Goal: Contribute content: Add original content to the website for others to see

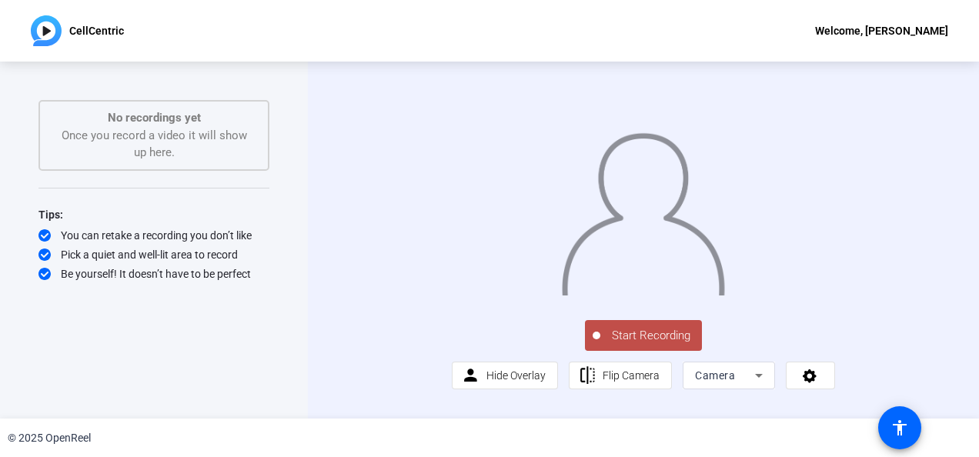
click at [644, 345] on span "Start Recording" at bounding box center [652, 336] width 102 height 18
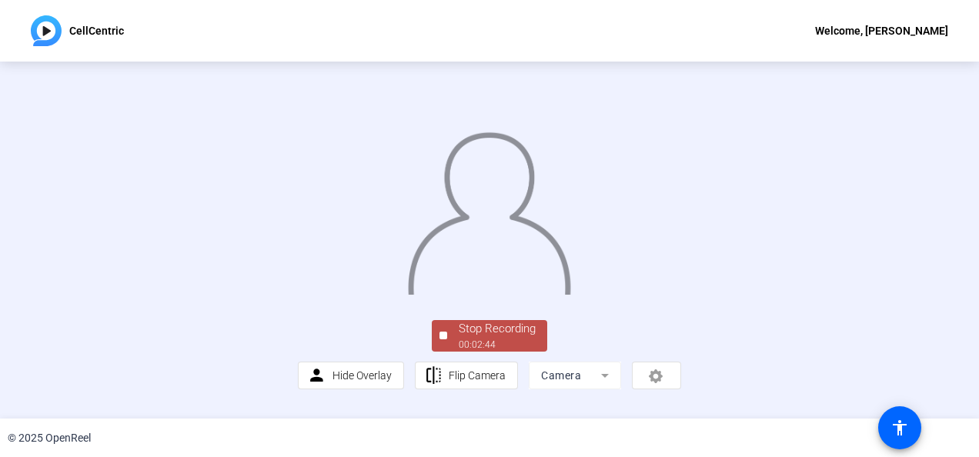
scroll to position [112, 0]
click at [500, 352] on div "00:02:46" at bounding box center [497, 345] width 77 height 14
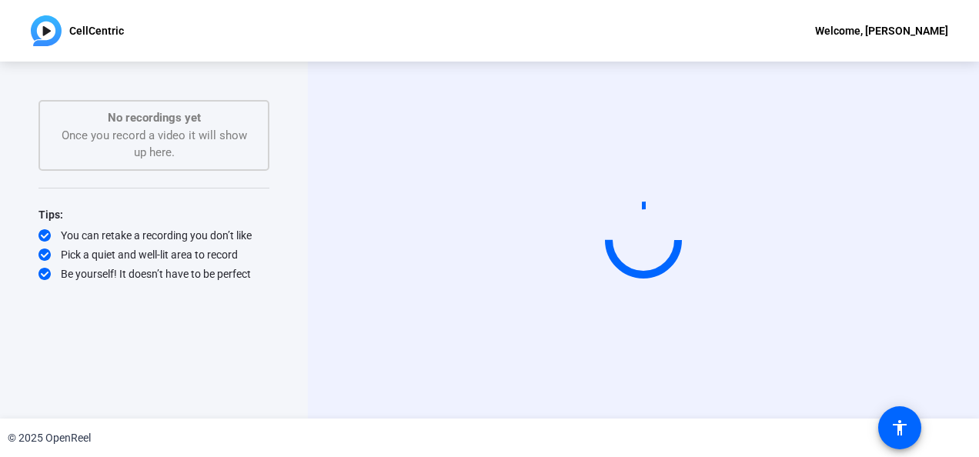
scroll to position [0, 0]
click at [899, 422] on mat-icon "accessibility" at bounding box center [900, 428] width 18 height 18
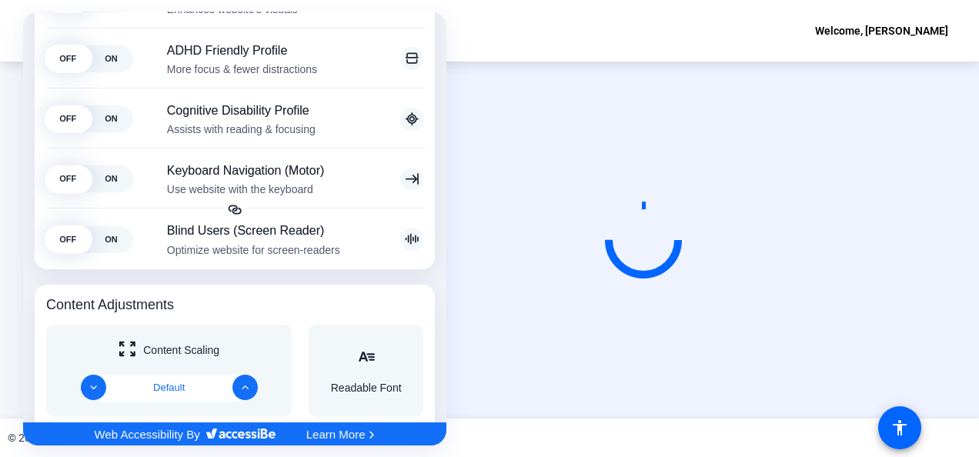
scroll to position [342, 0]
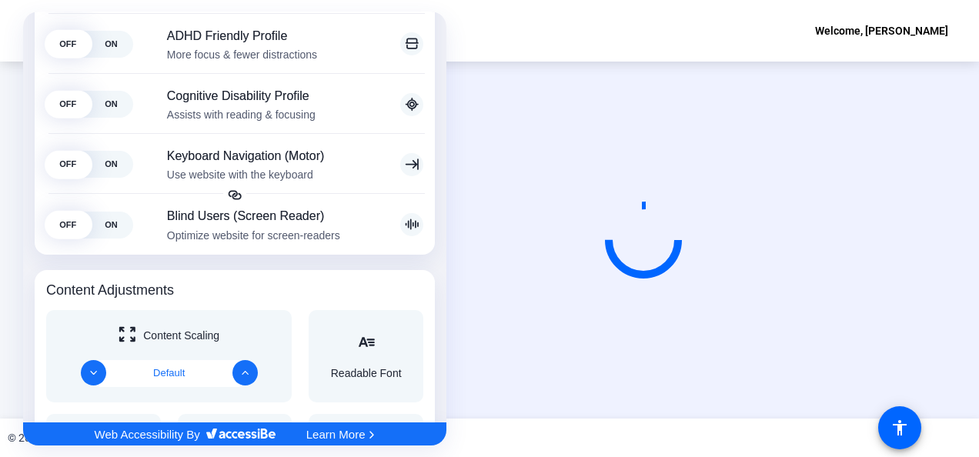
click at [128, 339] on icon "Accessibility Adjustments" at bounding box center [127, 334] width 17 height 16
click at [89, 374] on icon "Decrease" at bounding box center [93, 373] width 8 height 8
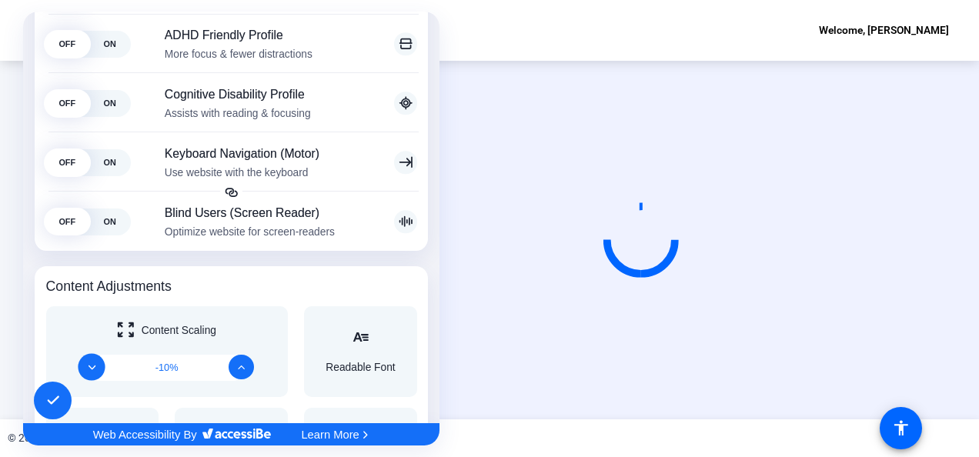
scroll to position [341, 0]
click at [242, 362] on button "Increase" at bounding box center [241, 367] width 28 height 28
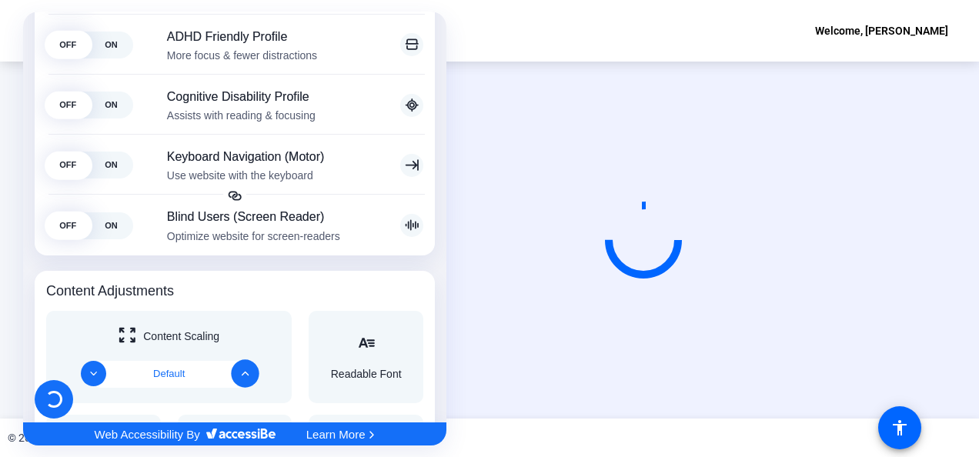
scroll to position [342, 0]
click at [597, 42] on div at bounding box center [489, 228] width 979 height 457
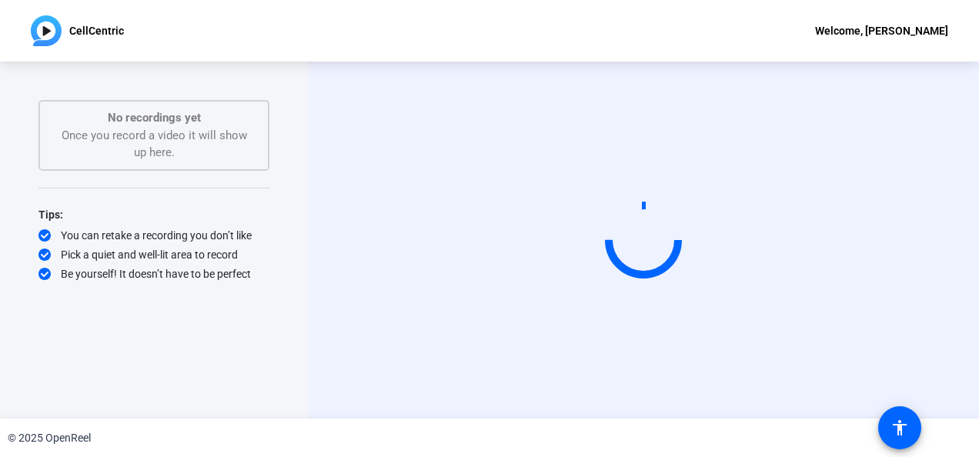
scroll to position [0, 0]
click at [651, 219] on circle at bounding box center [643, 240] width 98 height 98
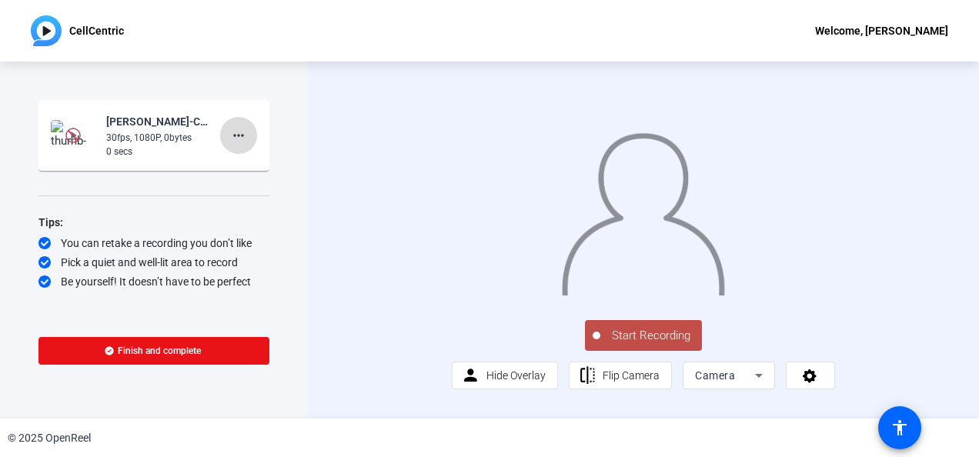
click at [239, 129] on mat-icon "more_horiz" at bounding box center [238, 135] width 18 height 18
click at [129, 136] on div at bounding box center [489, 228] width 979 height 457
click at [129, 136] on div "30fps, 1080P, 0bytes" at bounding box center [157, 138] width 103 height 14
click at [137, 282] on div "Be yourself! It doesn’t have to be perfect" at bounding box center [153, 281] width 231 height 15
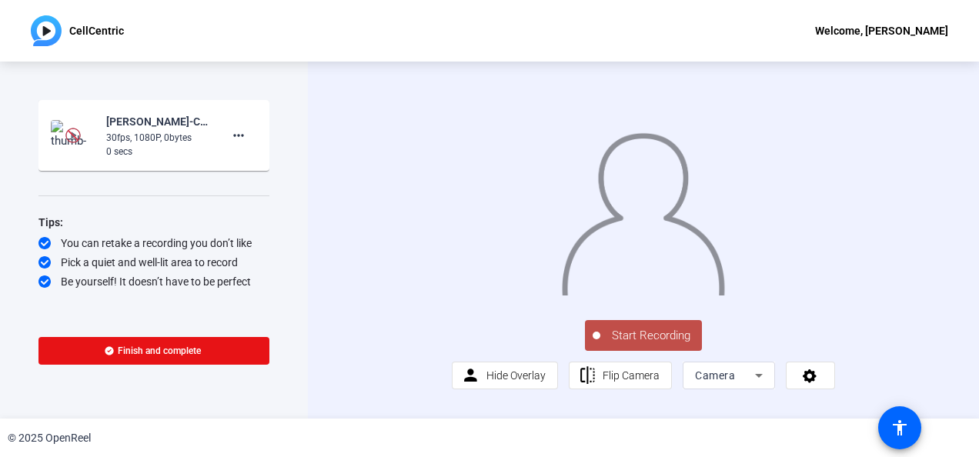
scroll to position [38, 0]
click at [514, 382] on span "Hide Overlay" at bounding box center [516, 376] width 59 height 12
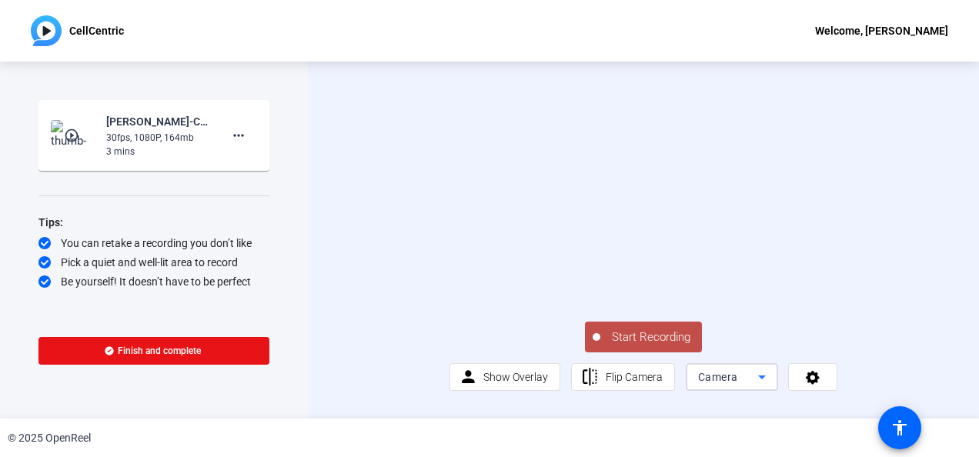
click at [758, 387] on icon at bounding box center [762, 377] width 18 height 18
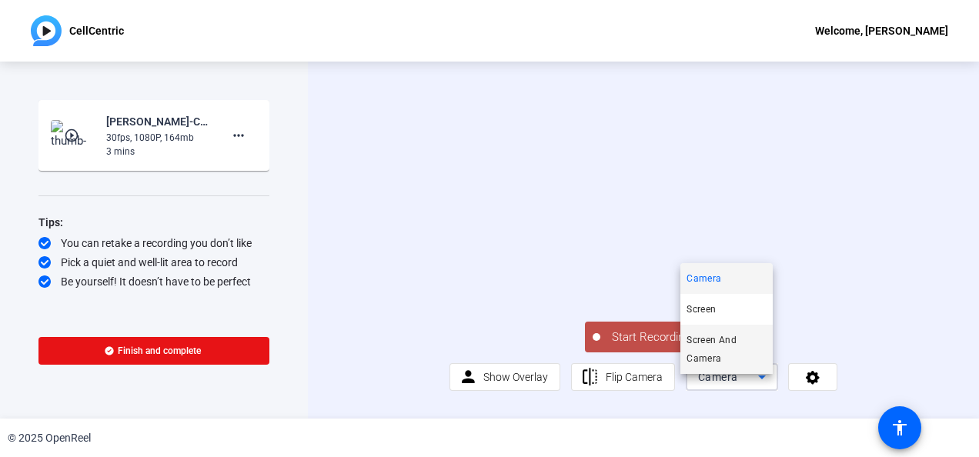
click at [718, 338] on span "Screen And Camera" at bounding box center [727, 349] width 80 height 37
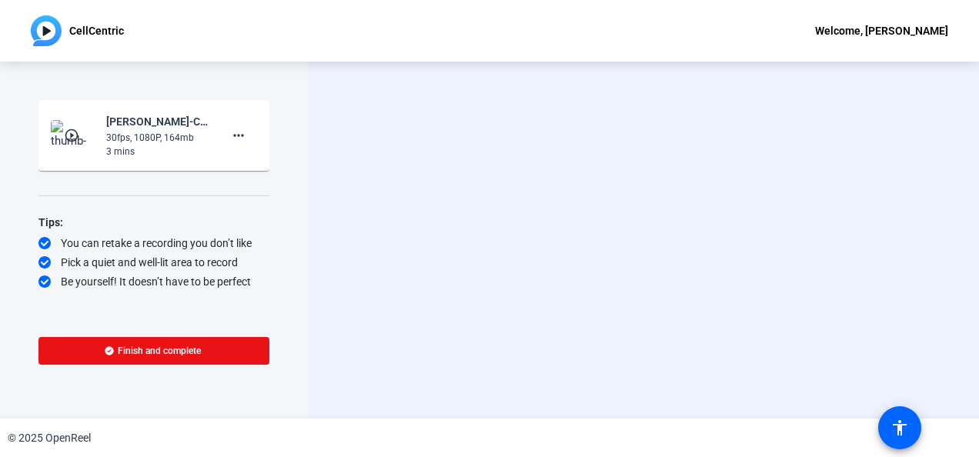
scroll to position [0, 0]
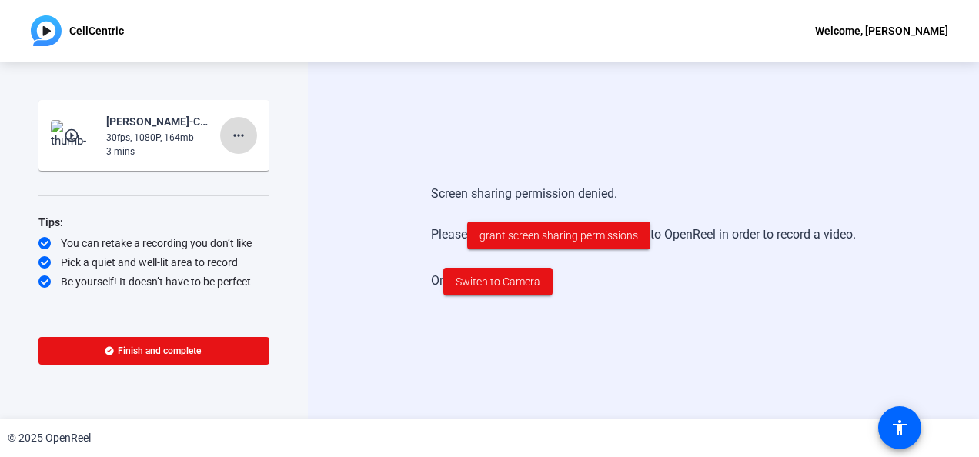
click at [233, 140] on mat-icon "more_horiz" at bounding box center [238, 135] width 18 height 18
click at [86, 134] on div at bounding box center [489, 228] width 979 height 457
click at [86, 134] on img at bounding box center [73, 135] width 45 height 31
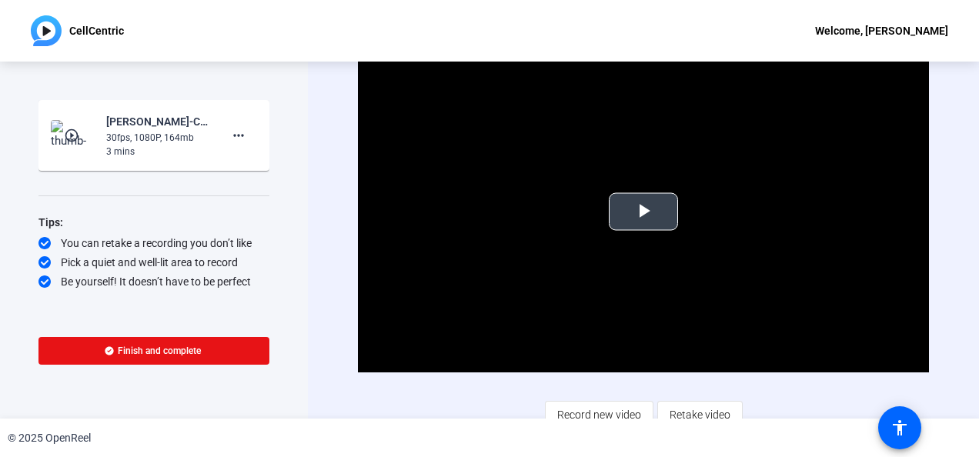
click at [644, 212] on span "Video Player" at bounding box center [644, 212] width 0 height 0
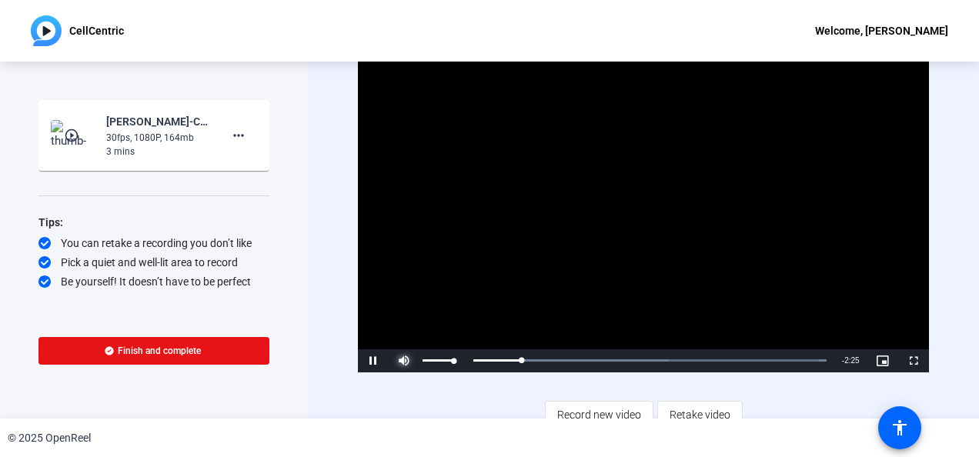
click at [412, 361] on span "Video Player" at bounding box center [404, 361] width 31 height 0
click at [340, 317] on div "Video Player is loading. Play Video Pause Mute 71% Current Time 0:52 / Duration…" at bounding box center [643, 240] width 671 height 357
click at [909, 361] on span "Video Player" at bounding box center [914, 361] width 31 height 0
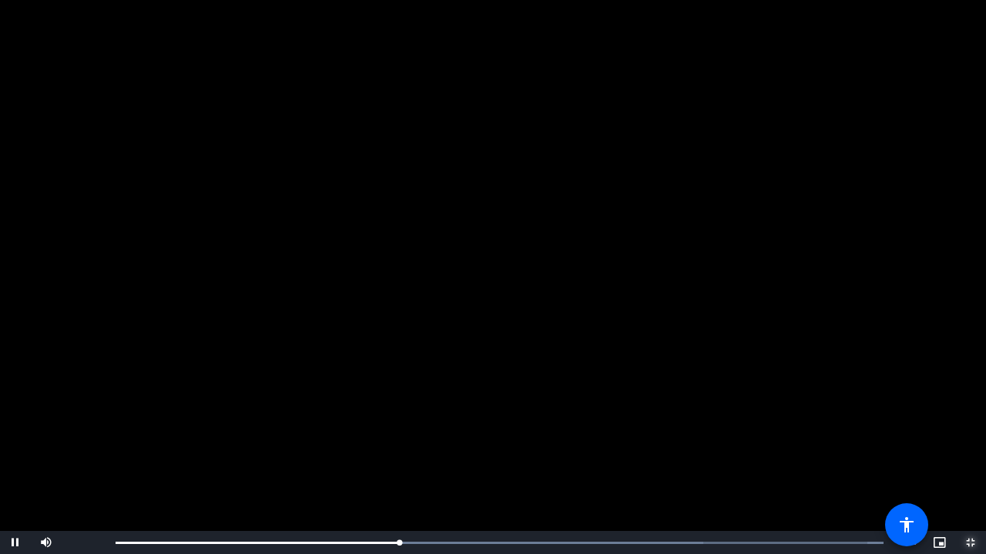
click at [969, 457] on span "Video Player" at bounding box center [970, 543] width 31 height 0
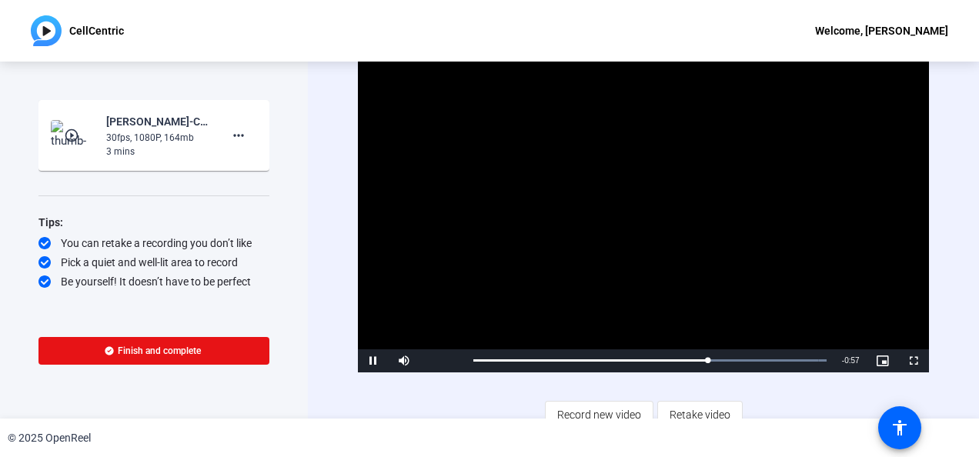
click at [899, 276] on video "Video Player" at bounding box center [643, 212] width 571 height 321
click at [400, 361] on span "Video Player" at bounding box center [404, 361] width 31 height 0
click at [373, 361] on span "Video Player" at bounding box center [373, 361] width 31 height 0
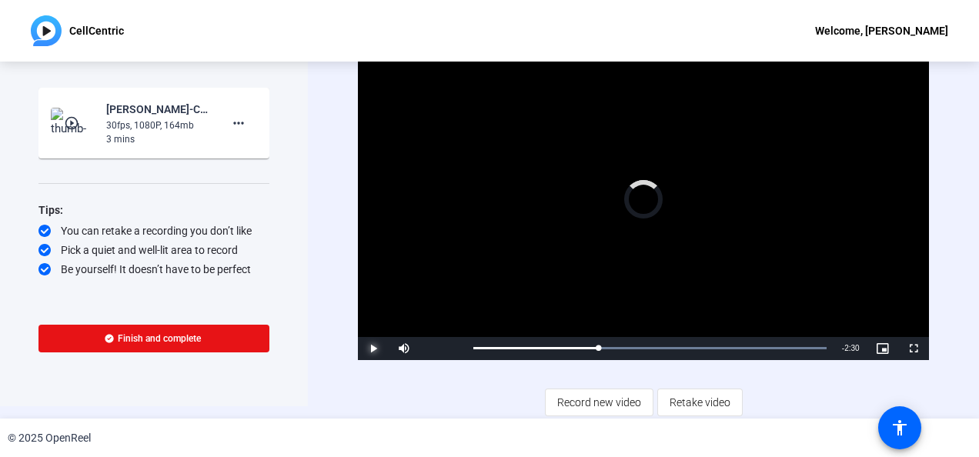
drag, startPoint x: 819, startPoint y: 346, endPoint x: 504, endPoint y: 361, distance: 315.3
click at [504, 361] on div "Video Player is loading. Play Video Play Mute 71% Current Time 0:59 / Duration …" at bounding box center [643, 227] width 571 height 377
click at [875, 349] on span "Video Player" at bounding box center [883, 349] width 31 height 0
click at [378, 349] on span "Video Player" at bounding box center [373, 349] width 31 height 0
click at [951, 203] on div "Video Player is loading. Play Video Pause Mute 71% Current Time 0:48 / Duration…" at bounding box center [643, 227] width 671 height 357
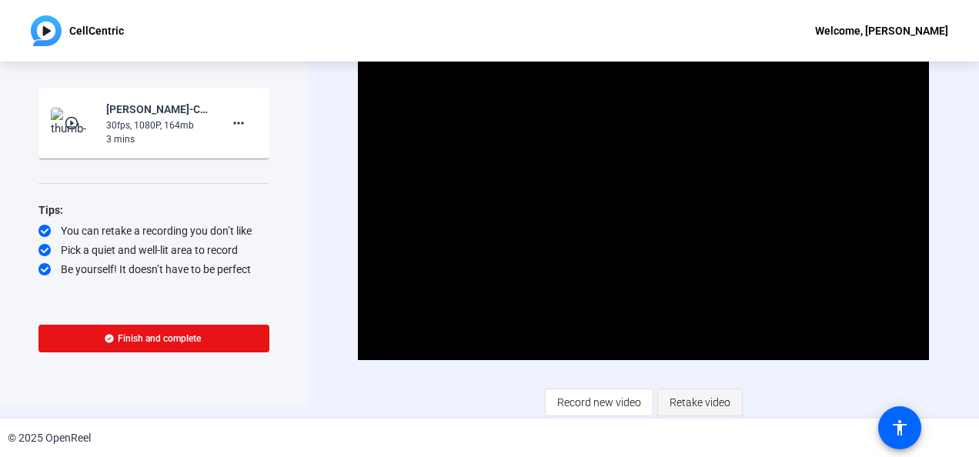
click at [692, 401] on span "Retake video" at bounding box center [700, 402] width 61 height 29
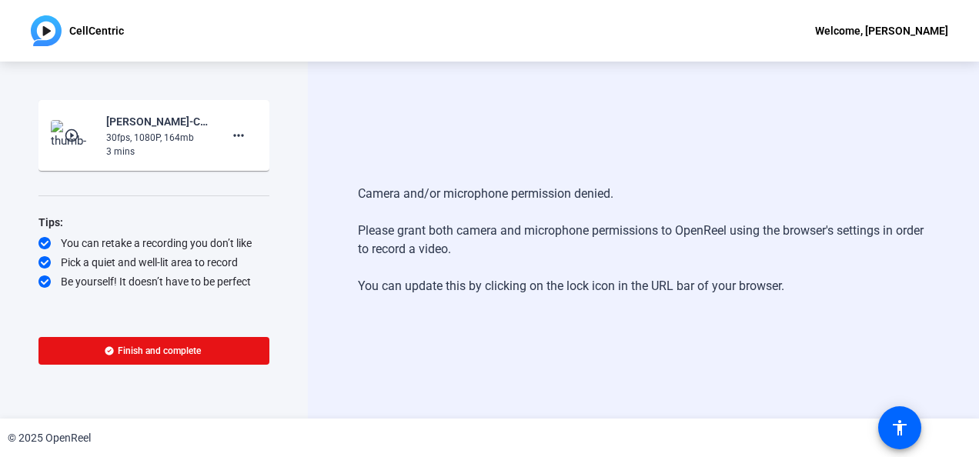
scroll to position [0, 0]
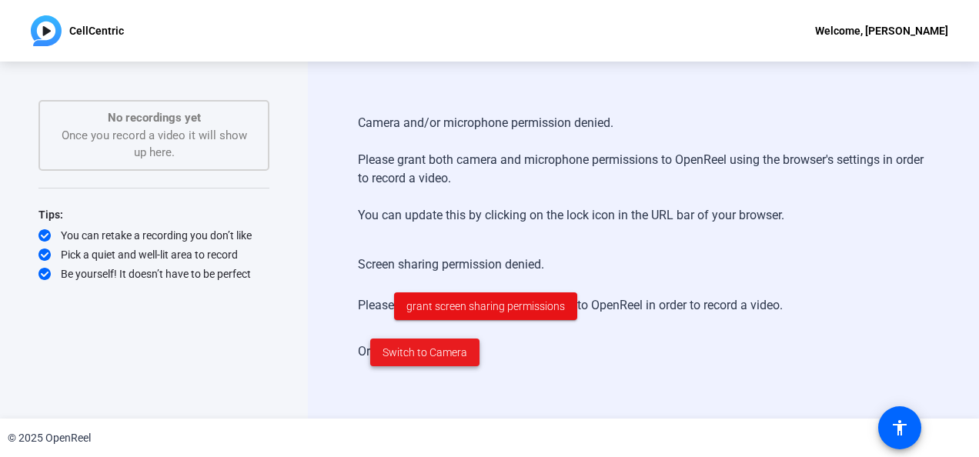
click at [424, 351] on span "Switch to Camera" at bounding box center [425, 353] width 85 height 16
click at [524, 311] on span "grant screen sharing permissions" at bounding box center [486, 307] width 159 height 16
click at [430, 353] on span "Switch to Camera" at bounding box center [425, 353] width 85 height 16
click at [907, 431] on mat-icon "accessibility" at bounding box center [900, 428] width 18 height 18
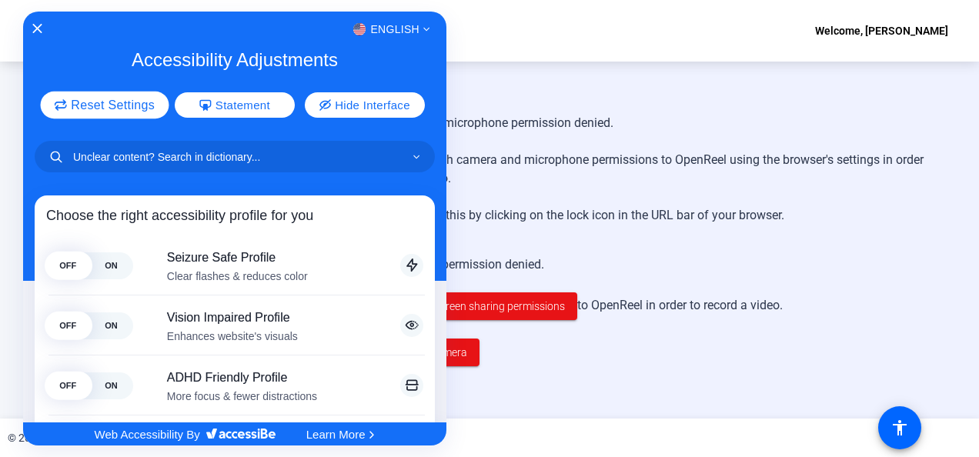
click at [94, 105] on span "Reset Settings" at bounding box center [113, 105] width 84 height 12
